Goal: Information Seeking & Learning: Check status

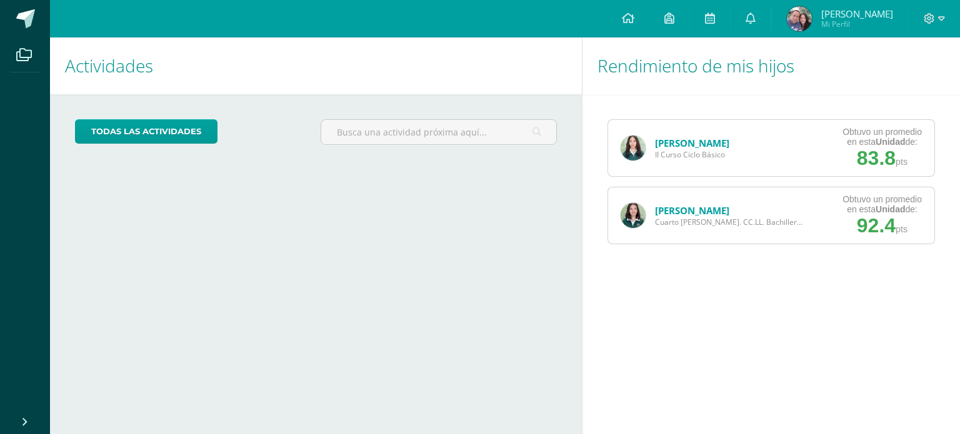
click at [675, 207] on link "[PERSON_NAME]" at bounding box center [692, 210] width 74 height 12
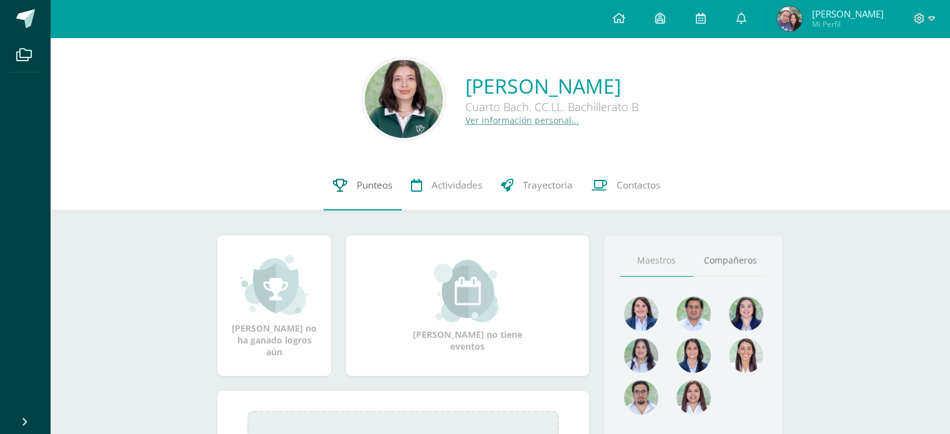
click at [375, 209] on link "Punteos" at bounding box center [363, 186] width 78 height 50
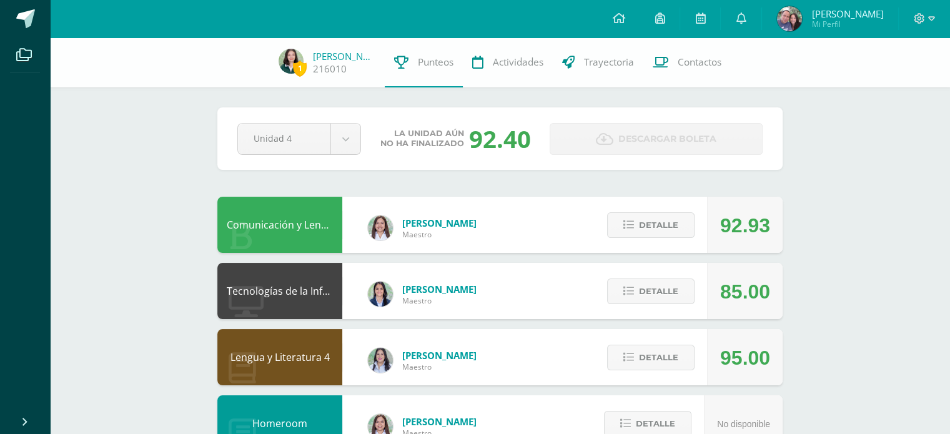
scroll to position [572, 0]
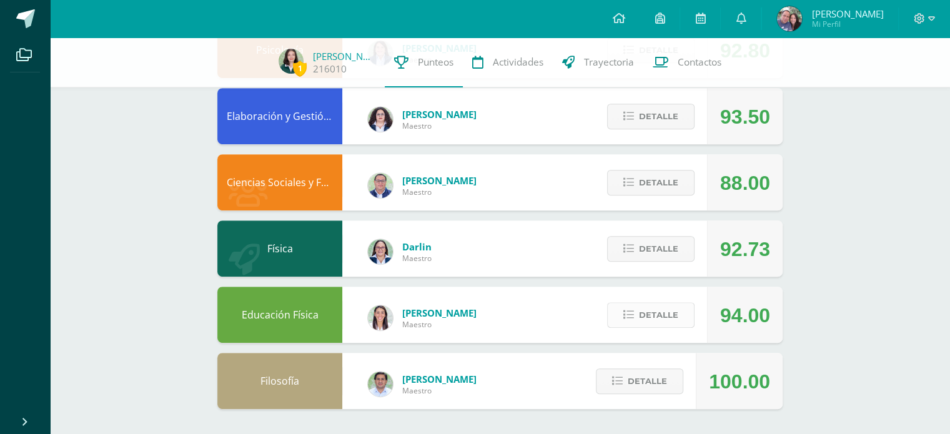
click at [669, 317] on span "Detalle" at bounding box center [658, 315] width 39 height 23
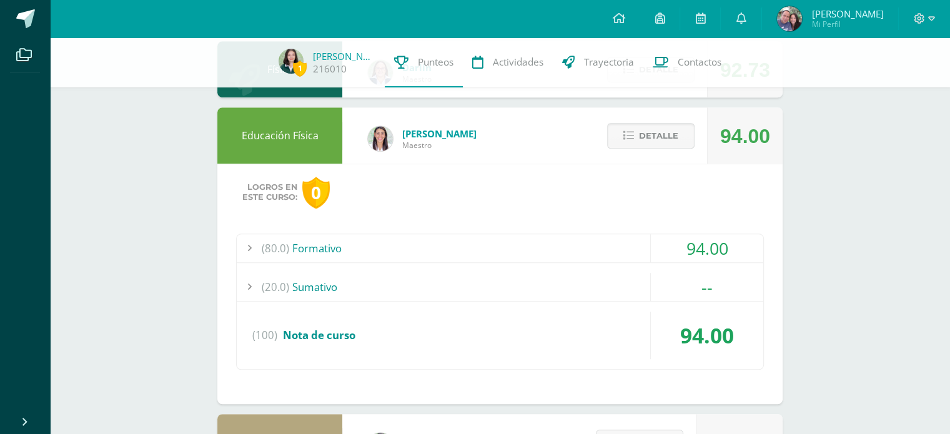
scroll to position [757, 0]
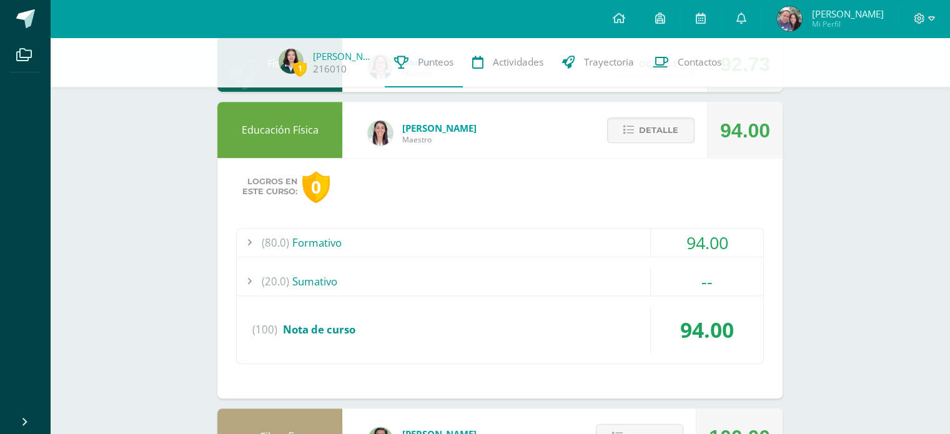
click at [643, 234] on div "(80.0) Formativo" at bounding box center [500, 243] width 527 height 28
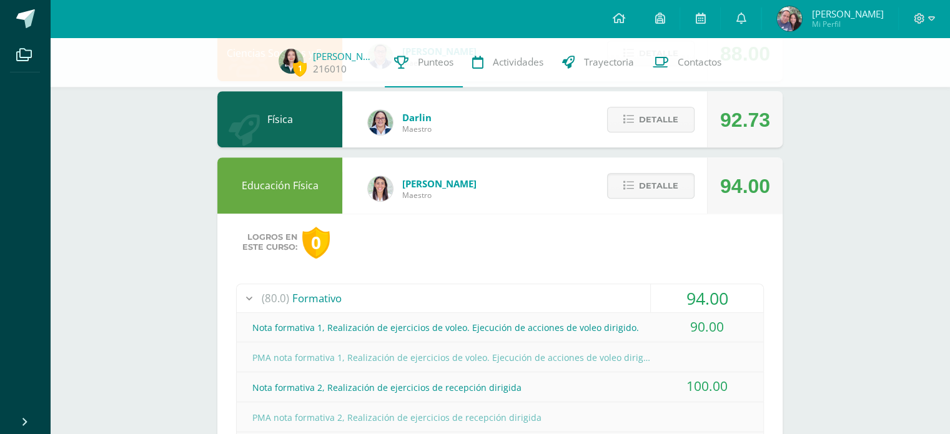
scroll to position [696, 0]
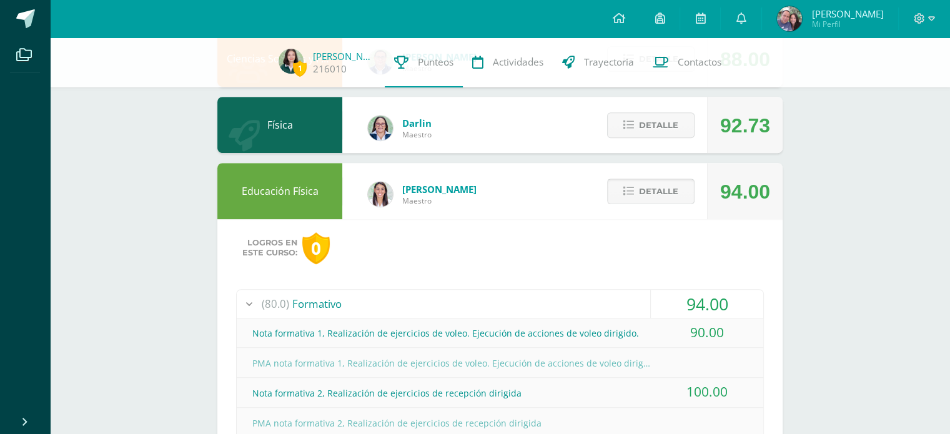
click at [649, 194] on span "Detalle" at bounding box center [658, 191] width 39 height 23
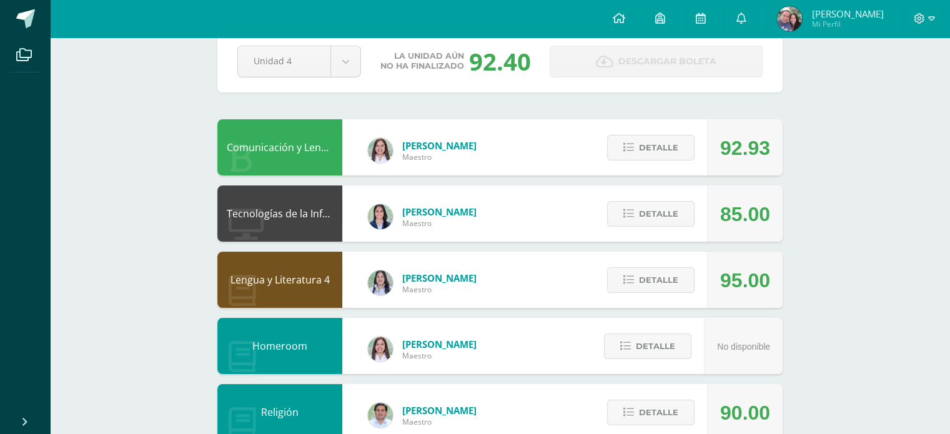
scroll to position [0, 0]
